Goal: Information Seeking & Learning: Find specific fact

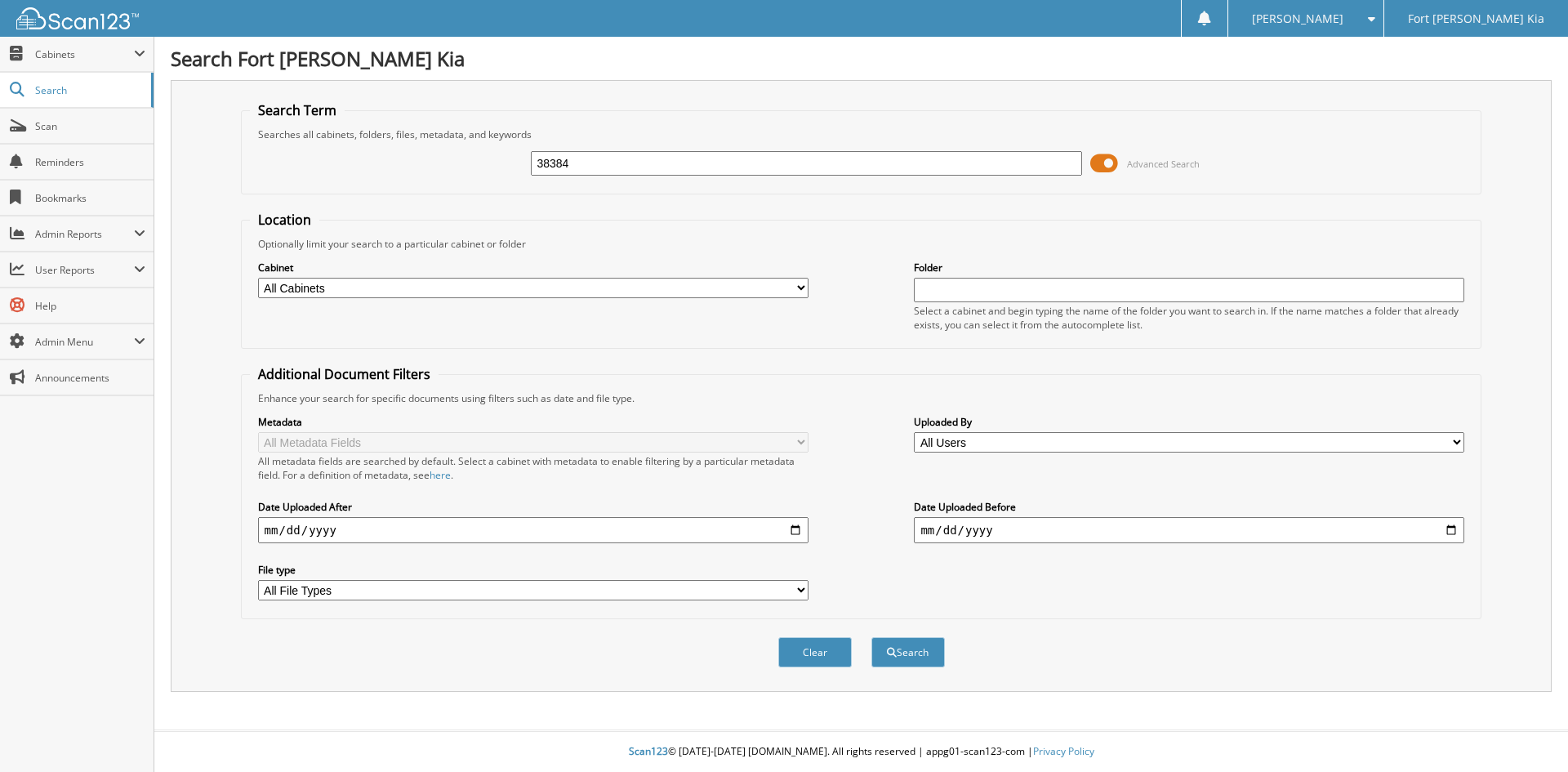
type input "38384"
click at [871, 638] on button "Search" at bounding box center [907, 652] width 73 height 30
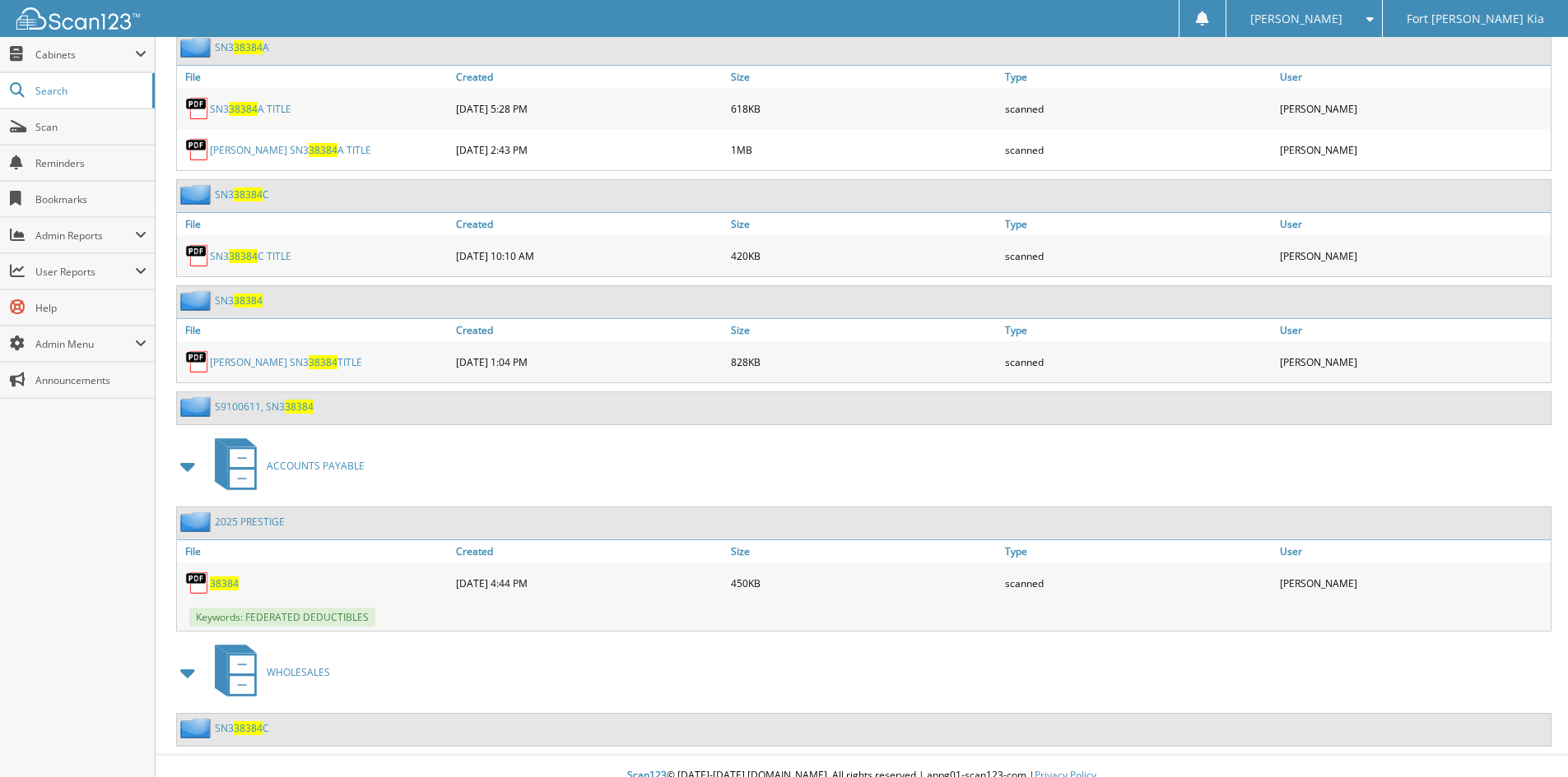
scroll to position [3273, 0]
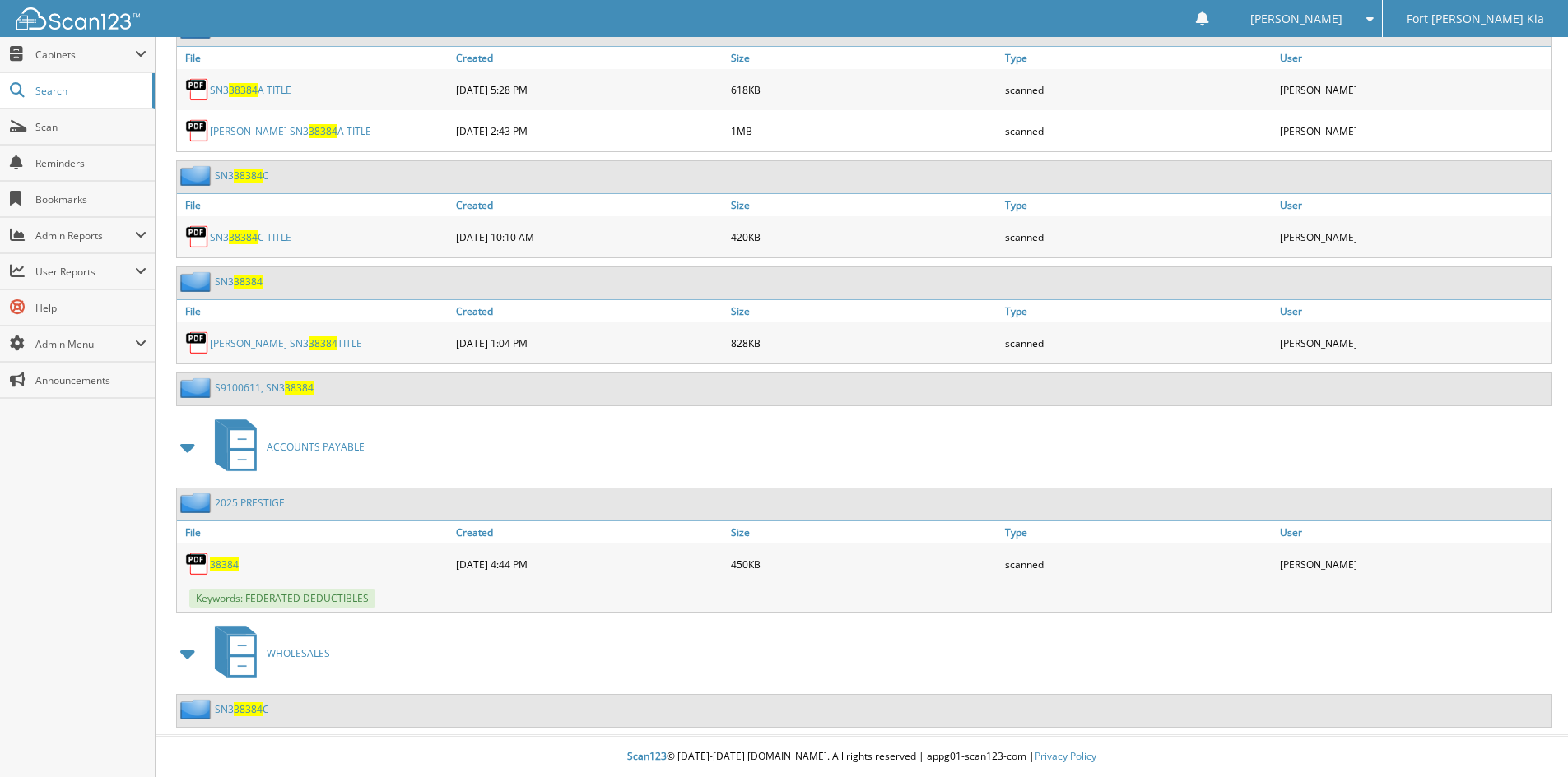
click at [213, 562] on span "38384" at bounding box center [224, 565] width 29 height 14
click at [277, 498] on link "2025 PRESTIGE" at bounding box center [250, 503] width 70 height 14
